Goal: Task Accomplishment & Management: Use online tool/utility

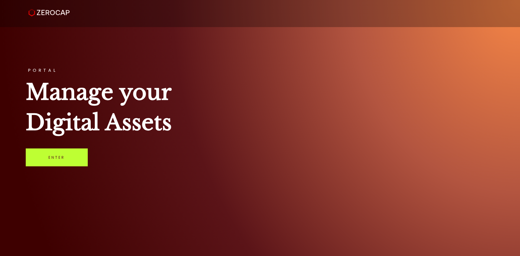
click at [59, 161] on link "Enter" at bounding box center [57, 157] width 62 height 18
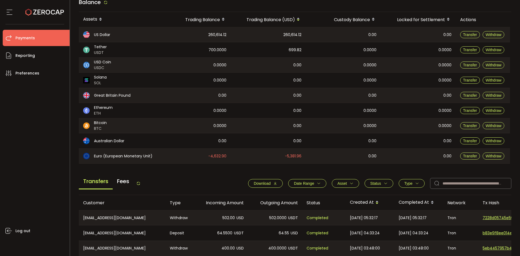
scroll to position [183, 0]
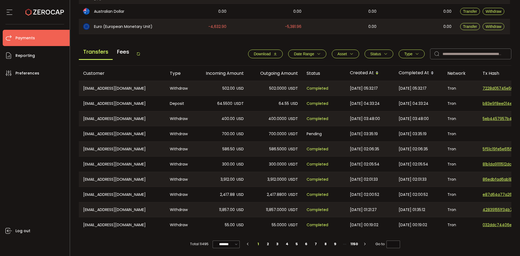
click at [385, 52] on icon "button" at bounding box center [386, 54] width 4 height 4
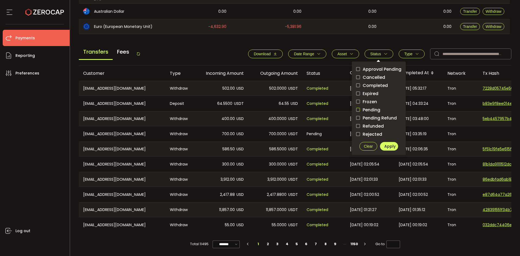
click at [357, 108] on span "checkbox-group" at bounding box center [358, 110] width 4 height 4
click at [385, 144] on span "Apply" at bounding box center [389, 146] width 11 height 5
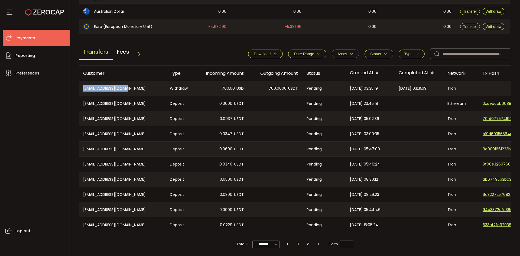
drag, startPoint x: 137, startPoint y: 88, endPoint x: 83, endPoint y: 86, distance: 53.9
click at [82, 86] on div "CN-3762002610@qq.com" at bounding box center [122, 88] width 87 height 15
drag, startPoint x: 83, startPoint y: 85, endPoint x: 131, endPoint y: 88, distance: 48.0
click at [110, 81] on div "CN-3762002610@qq.com" at bounding box center [122, 88] width 87 height 15
drag, startPoint x: 136, startPoint y: 86, endPoint x: 91, endPoint y: 88, distance: 44.7
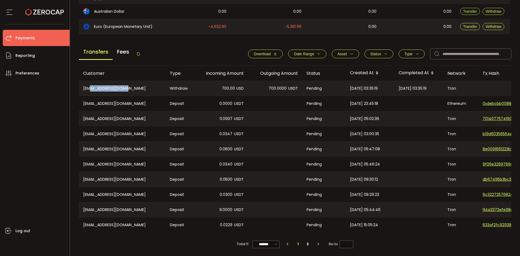
click at [91, 88] on div "CN-3762002610@qq.com" at bounding box center [122, 88] width 87 height 15
copy div "3762002610@qq.com"
